Goal: Transaction & Acquisition: Purchase product/service

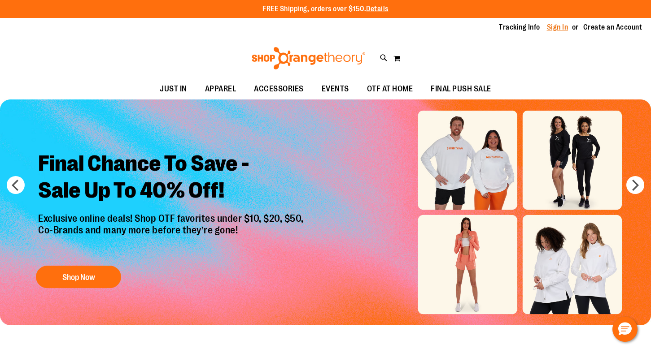
click at [556, 28] on link "Sign In" at bounding box center [558, 27] width 22 height 10
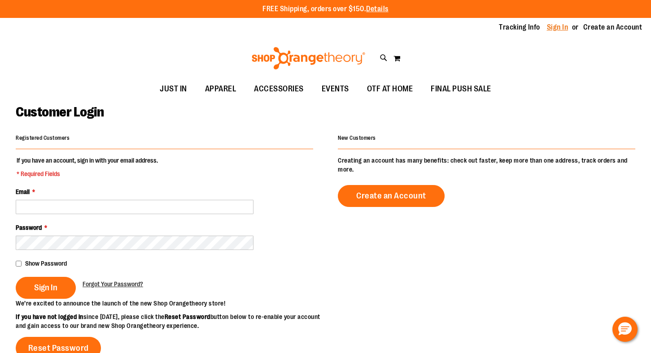
click at [559, 26] on link "Sign In" at bounding box center [558, 27] width 22 height 10
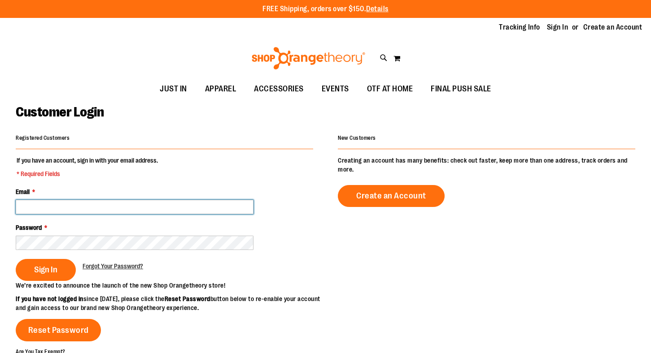
click at [138, 205] on input "Email *" at bounding box center [135, 207] width 238 height 14
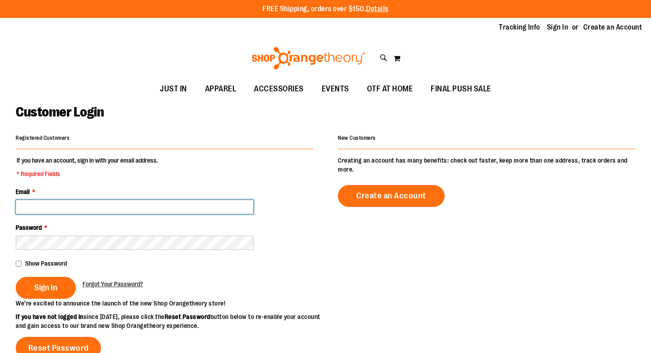
click at [138, 205] on input "Email *" at bounding box center [135, 207] width 238 height 14
type input "**********"
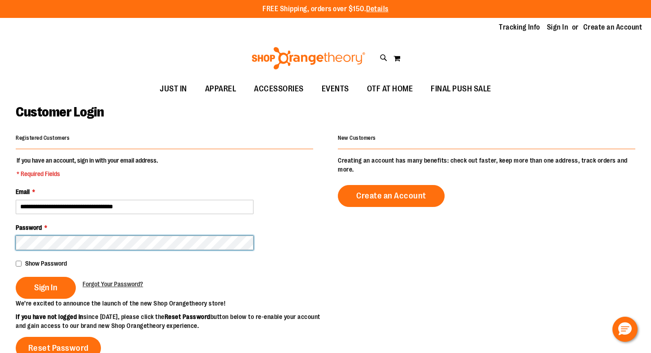
click at [16, 277] on button "Sign In" at bounding box center [46, 288] width 60 height 22
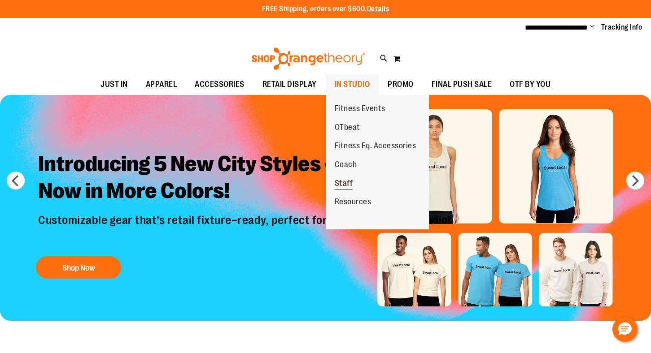
click at [343, 180] on span "Staff" at bounding box center [343, 184] width 18 height 11
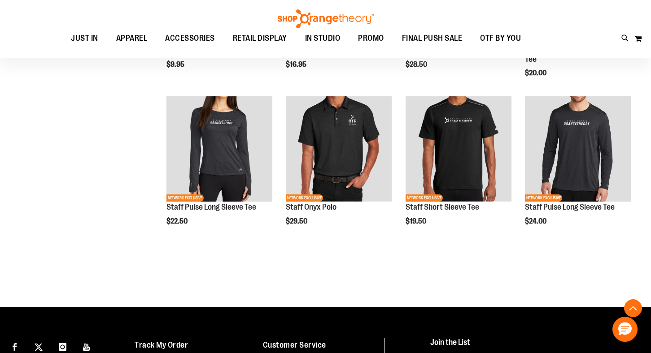
scroll to position [628, 0]
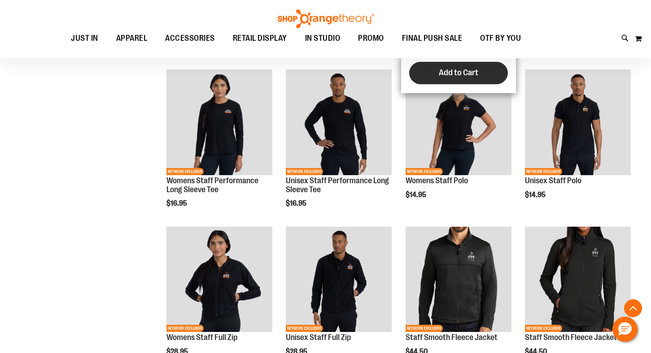
scroll to position [172, 0]
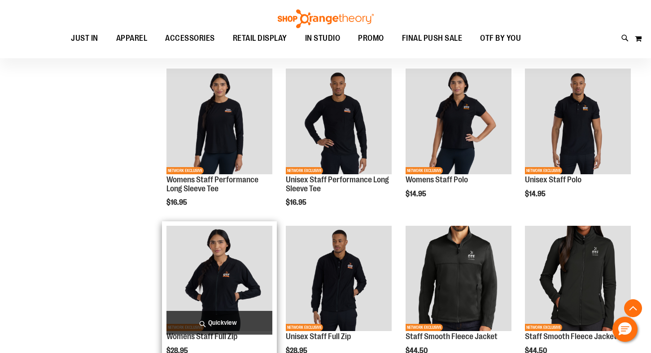
click at [231, 274] on img "product" at bounding box center [219, 279] width 106 height 106
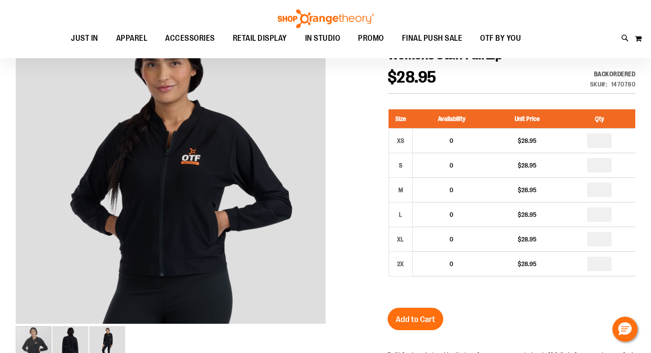
scroll to position [14, 0]
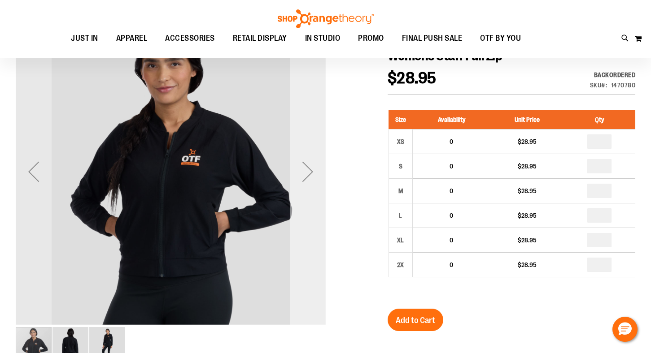
click at [303, 179] on div "Next" at bounding box center [308, 172] width 36 height 36
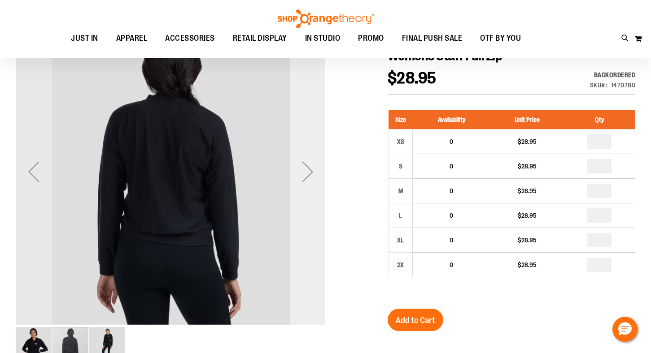
click at [303, 179] on div "Next" at bounding box center [308, 172] width 36 height 36
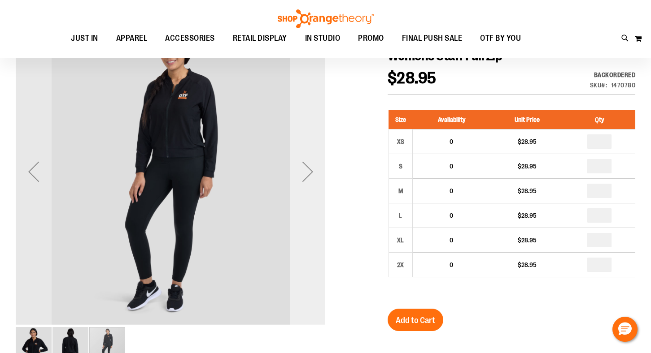
click at [303, 179] on div "Next" at bounding box center [308, 172] width 36 height 36
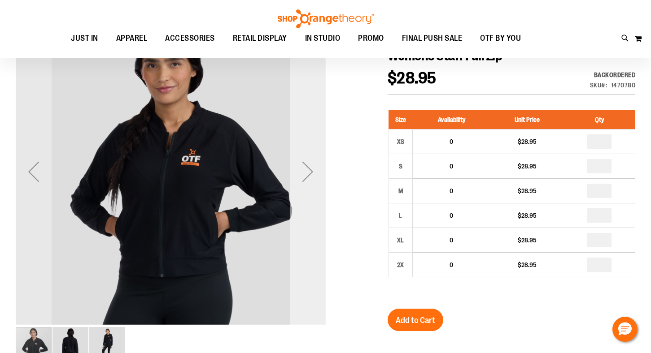
scroll to position [0, 0]
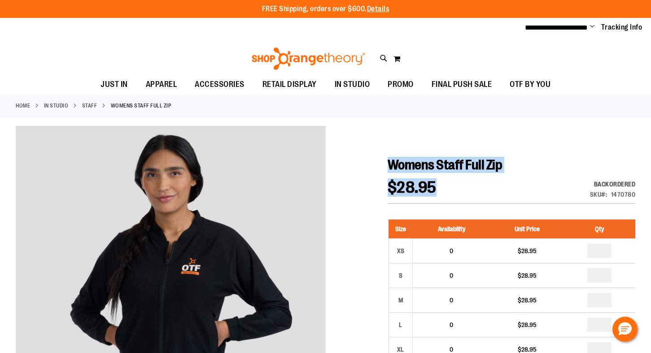
drag, startPoint x: 457, startPoint y: 187, endPoint x: 390, endPoint y: 162, distance: 71.2
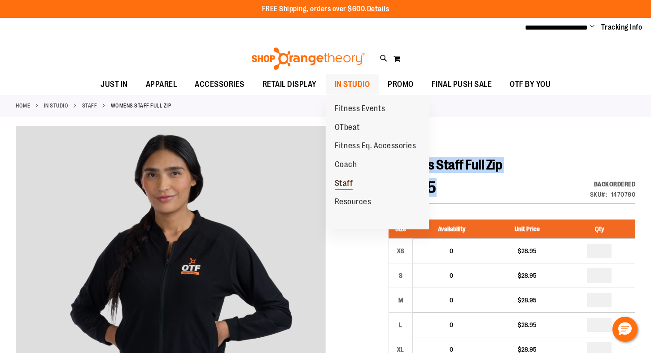
click at [345, 184] on span "Staff" at bounding box center [343, 184] width 18 height 11
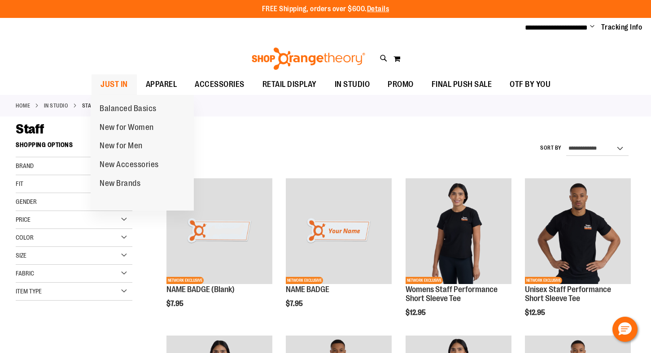
click at [117, 80] on span "JUST IN" at bounding box center [113, 84] width 27 height 20
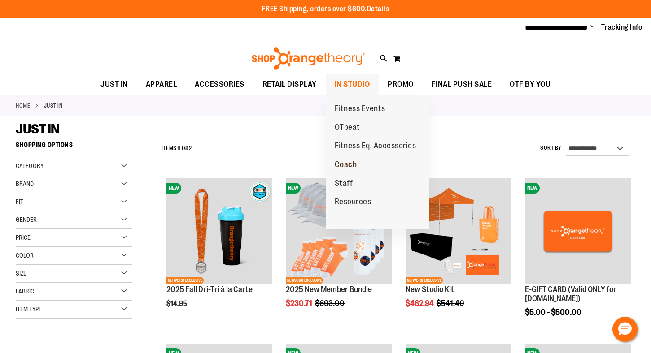
click at [347, 161] on span "Coach" at bounding box center [345, 165] width 22 height 11
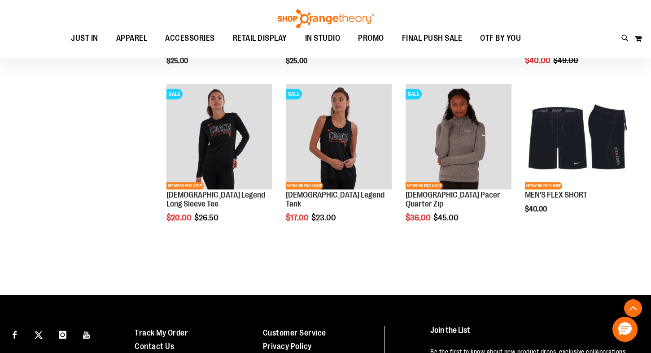
scroll to position [83, 0]
